Goal: Complete application form

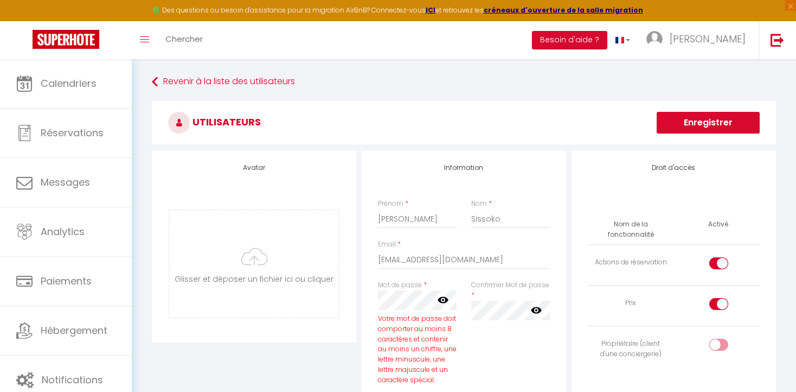
click at [443, 299] on icon at bounding box center [443, 300] width 11 height 7
click at [538, 311] on icon at bounding box center [536, 309] width 11 height 7
click at [677, 123] on button "Enregistrer" at bounding box center [708, 123] width 103 height 22
click at [695, 124] on button "Enregistrer" at bounding box center [708, 123] width 103 height 22
click at [690, 120] on button "Enregistrer" at bounding box center [708, 123] width 103 height 22
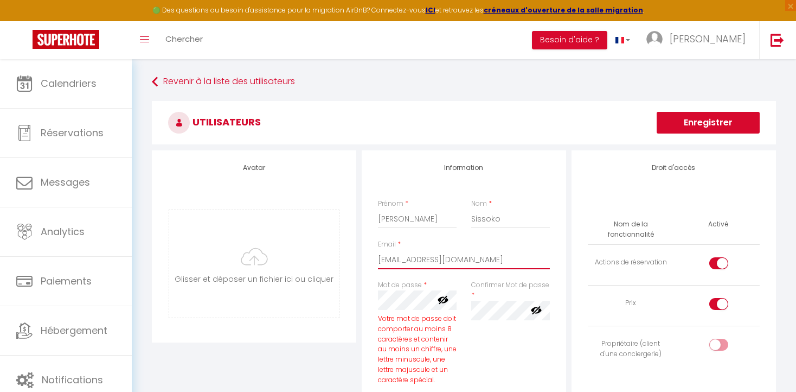
click at [419, 261] on input "[EMAIL_ADDRESS][DOMAIN_NAME]" at bounding box center [464, 260] width 172 height 20
drag, startPoint x: 380, startPoint y: 260, endPoint x: 521, endPoint y: 263, distance: 141.0
click at [521, 263] on input "[EMAIL_ADDRESS][DOMAIN_NAME]" at bounding box center [464, 260] width 172 height 20
click at [682, 120] on button "Enregistrer" at bounding box center [708, 123] width 103 height 22
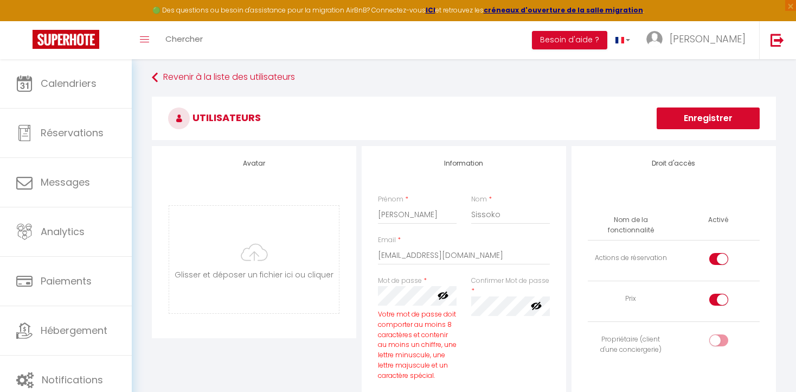
scroll to position [0, 0]
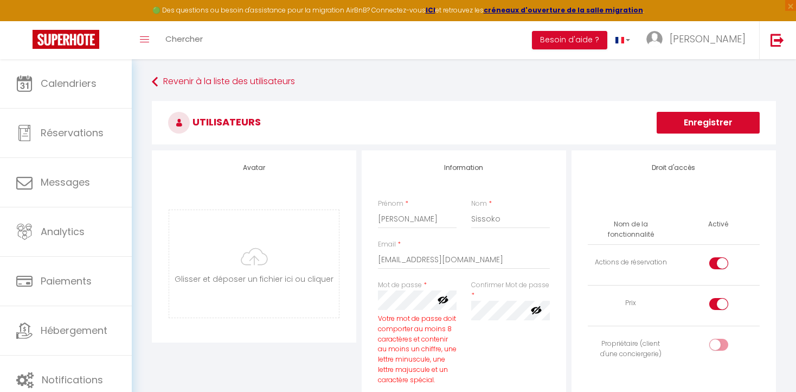
click at [484, 295] on div "Confirmer Mot de passe * false" at bounding box center [510, 300] width 79 height 40
click at [374, 286] on div "Mot de passe * Votre mot de passe doit comporter au moins 8 caractères et conte…" at bounding box center [417, 338] width 93 height 116
click at [685, 121] on button "Enregistrer" at bounding box center [708, 123] width 103 height 22
click at [476, 304] on div "Mot de passe * Votre mot de passe doit comporter au moins 8 caractères et conte…" at bounding box center [464, 338] width 186 height 116
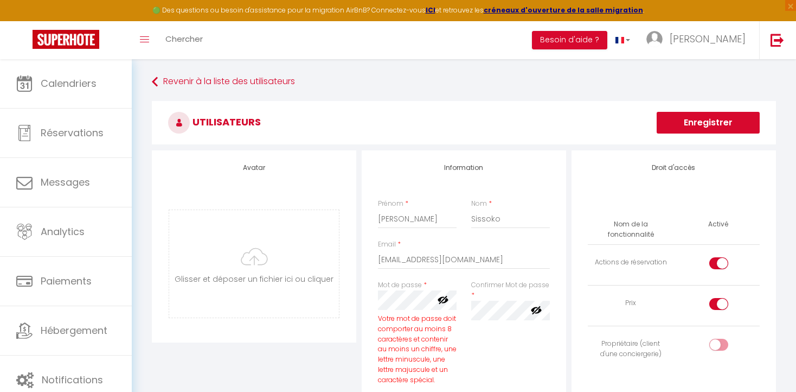
scroll to position [0, 0]
click at [680, 119] on button "Enregistrer" at bounding box center [708, 123] width 103 height 22
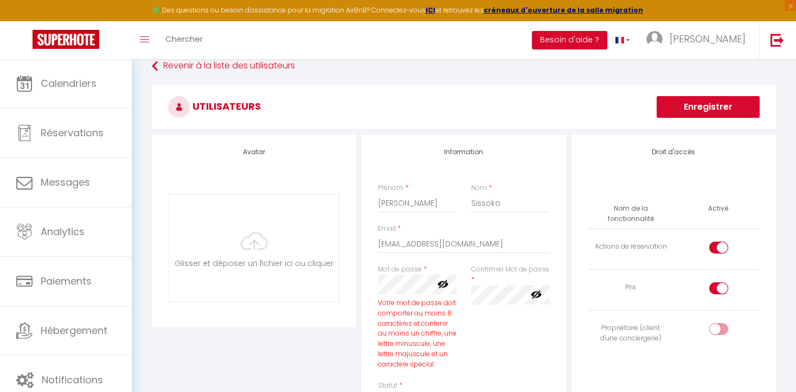
scroll to position [15, 0]
drag, startPoint x: 382, startPoint y: 245, endPoint x: 393, endPoint y: 238, distance: 12.8
click at [384, 244] on input "[EMAIL_ADDRESS][DOMAIN_NAME]" at bounding box center [464, 244] width 172 height 20
type input "[EMAIL_ADDRESS][DOMAIN_NAME]"
click at [489, 332] on div "Confirmer Mot de passe * false" at bounding box center [510, 323] width 93 height 116
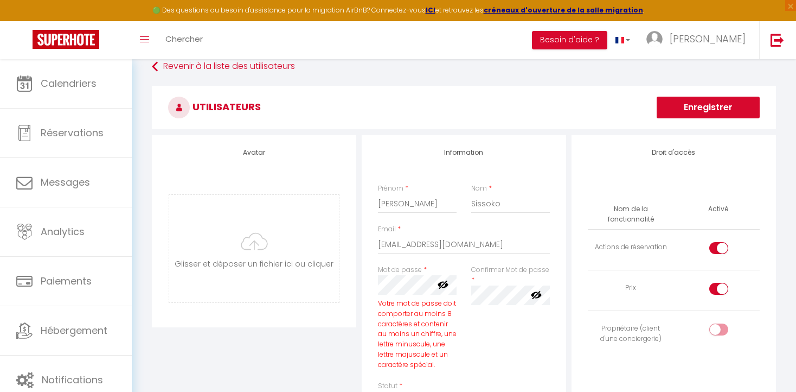
click at [689, 104] on button "Enregistrer" at bounding box center [708, 108] width 103 height 22
drag, startPoint x: 475, startPoint y: 204, endPoint x: 517, endPoint y: 205, distance: 42.9
click at [517, 205] on input "Sissoko" at bounding box center [510, 204] width 79 height 20
type input "SISSOKO"
click at [426, 227] on div "Email * [EMAIL_ADDRESS][DOMAIN_NAME]" at bounding box center [464, 239] width 172 height 30
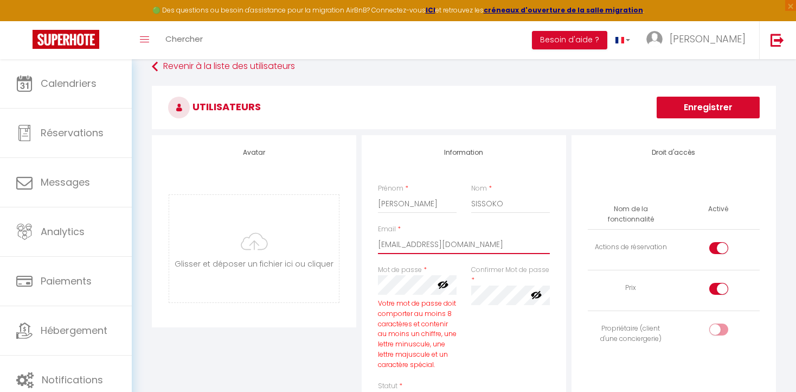
click at [384, 246] on input "[EMAIL_ADDRESS][DOMAIN_NAME]" at bounding box center [464, 244] width 172 height 20
type input "[EMAIL_ADDRESS][DOMAIN_NAME]"
click at [692, 108] on button "Enregistrer" at bounding box center [708, 108] width 103 height 22
drag, startPoint x: 384, startPoint y: 205, endPoint x: 393, endPoint y: 192, distance: 15.6
click at [386, 201] on input "[PERSON_NAME]" at bounding box center [417, 204] width 79 height 20
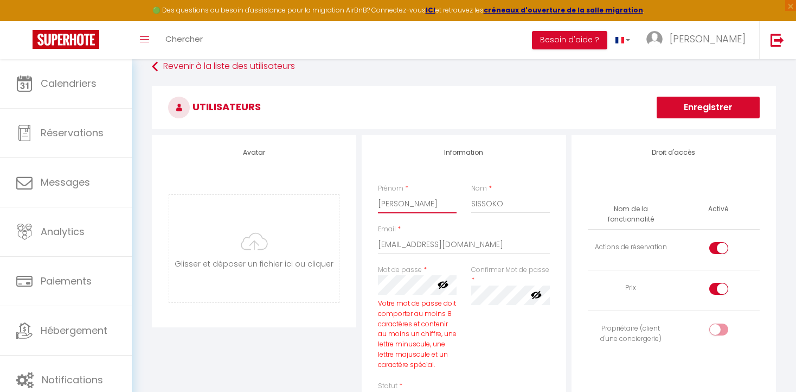
type input "[PERSON_NAME]"
click at [374, 263] on div "Email * [EMAIL_ADDRESS][DOMAIN_NAME]" at bounding box center [464, 244] width 186 height 41
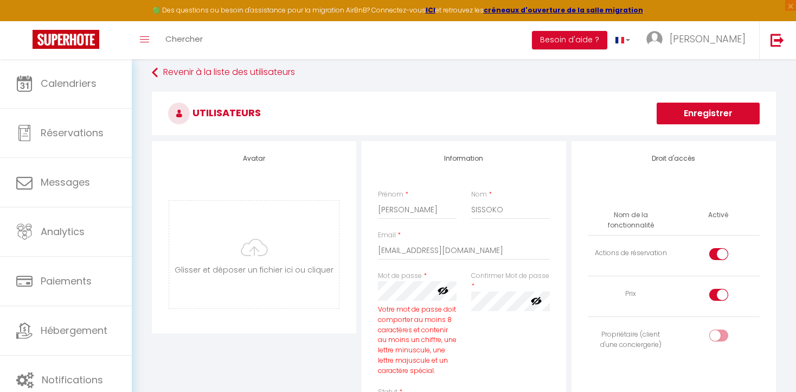
scroll to position [0, 0]
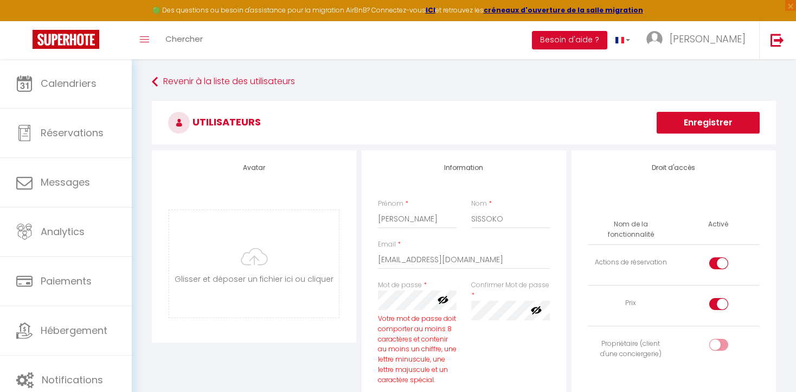
click at [705, 121] on button "Enregistrer" at bounding box center [708, 123] width 103 height 22
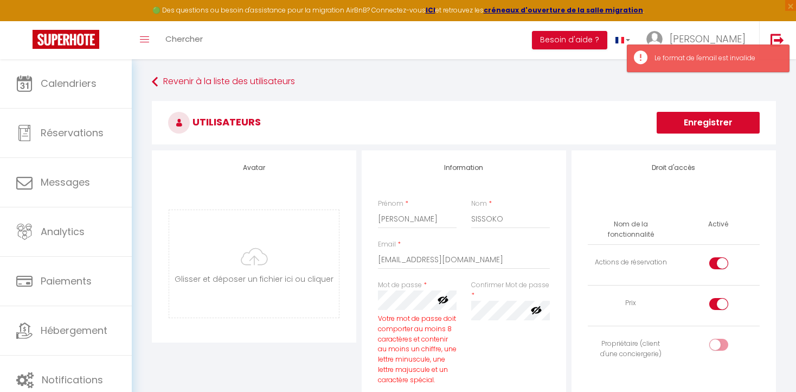
click at [468, 357] on div "Confirmer Mot de passe * false" at bounding box center [510, 338] width 93 height 116
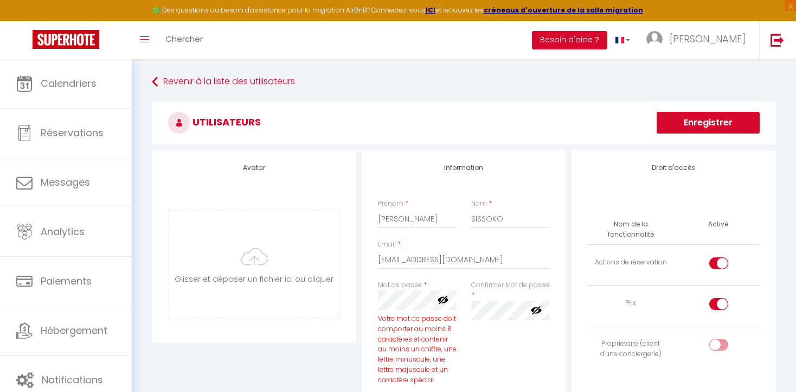
click at [373, 330] on div "Mot de passe * Votre mot de passe doit comporter au moins 8 caractères et conte…" at bounding box center [417, 338] width 93 height 116
click at [715, 302] on div at bounding box center [718, 304] width 19 height 12
click at [719, 302] on input "checkbox" at bounding box center [728, 306] width 19 height 16
checkbox input "false"
click at [714, 259] on div at bounding box center [718, 263] width 19 height 12
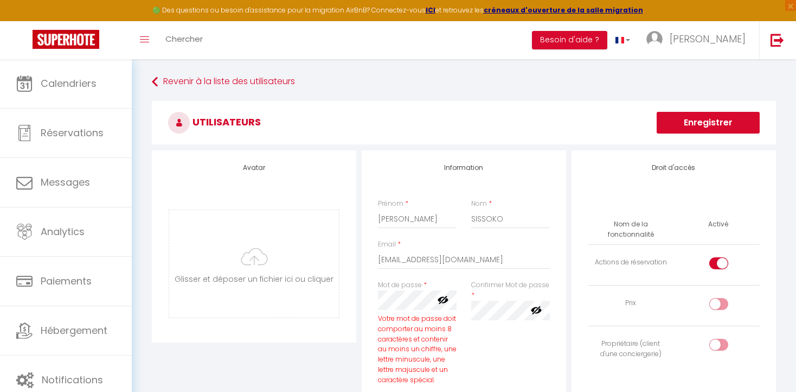
click at [719, 259] on input "checkbox" at bounding box center [728, 265] width 19 height 16
checkbox input "false"
click at [688, 119] on button "Enregistrer" at bounding box center [708, 123] width 103 height 22
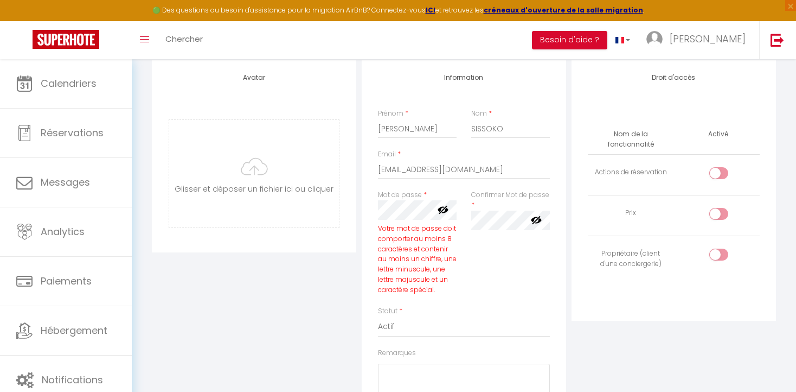
scroll to position [92, 0]
click at [512, 272] on div "Confirmer Mot de passe * false" at bounding box center [510, 246] width 93 height 116
click at [474, 212] on div "Mot de passe * Votre mot de passe doit comporter au moins 8 caractères et conte…" at bounding box center [464, 246] width 186 height 116
click at [566, 221] on div "Information Prénom * [PERSON_NAME] * SISSOKO Email * [EMAIL_ADDRESS][DOMAIN_NAM…" at bounding box center [464, 284] width 210 height 450
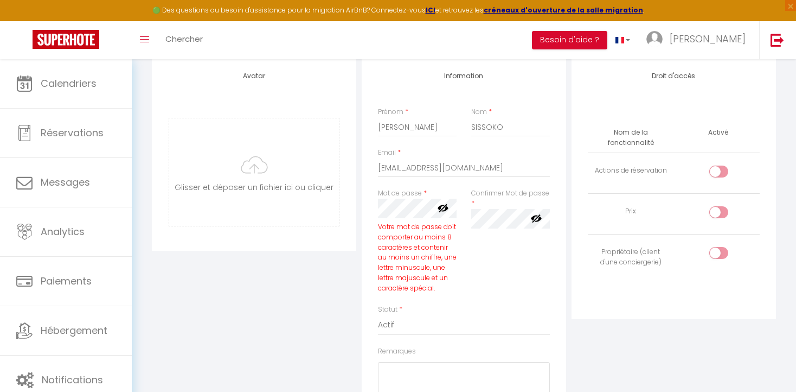
scroll to position [0, 0]
click at [482, 285] on div "Confirmer Mot de passe * false" at bounding box center [510, 246] width 93 height 116
click at [607, 39] on button "Besoin d'aide ?" at bounding box center [569, 40] width 75 height 18
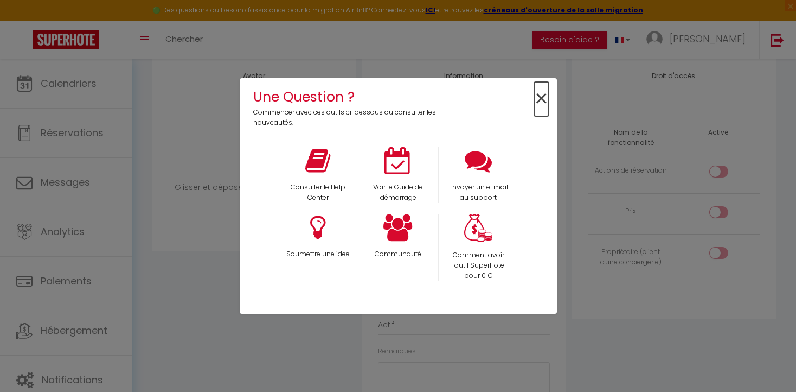
click at [538, 98] on span "×" at bounding box center [541, 99] width 15 height 34
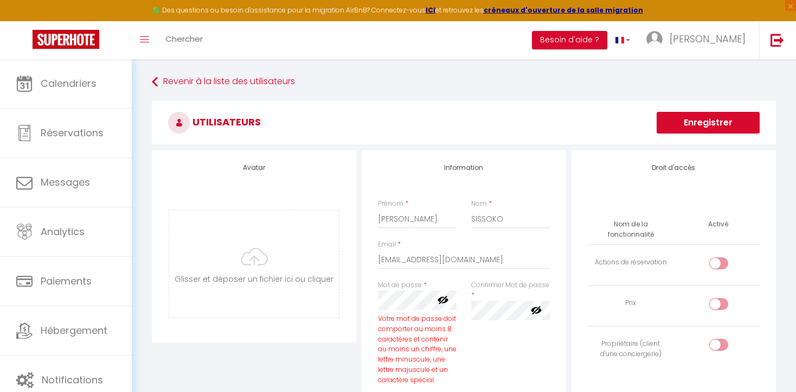
click at [705, 120] on button "Enregistrer" at bounding box center [708, 123] width 103 height 22
click at [686, 124] on button "Enregistrer" at bounding box center [708, 123] width 103 height 22
click at [693, 121] on button "Enregistrer" at bounding box center [708, 123] width 103 height 22
click at [688, 121] on button "Enregistrer" at bounding box center [708, 123] width 103 height 22
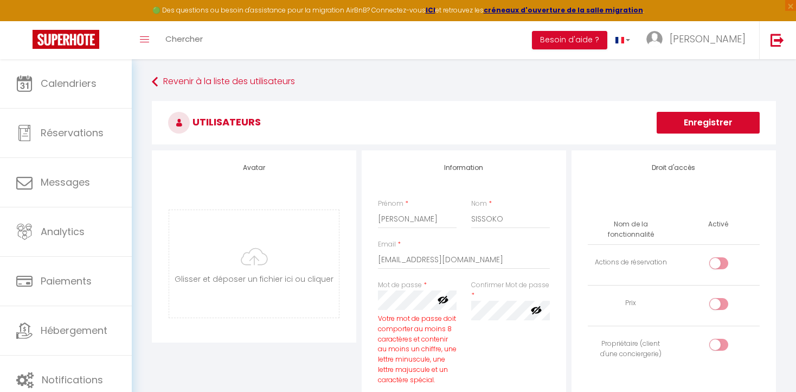
click at [477, 297] on div "Mot de passe * Votre mot de passe doit comporter au moins 8 caractères et conte…" at bounding box center [464, 338] width 186 height 116
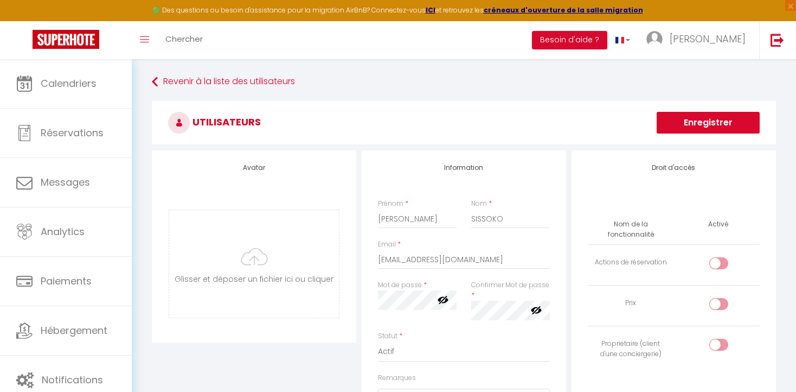
click at [575, 310] on div "Avatar [PERSON_NAME] et déposer un fichier ici ou cliquer Ooops, something wron…" at bounding box center [464, 342] width 630 height 385
click at [702, 122] on button "Enregistrer" at bounding box center [708, 123] width 103 height 22
